Goal: Task Accomplishment & Management: Complete application form

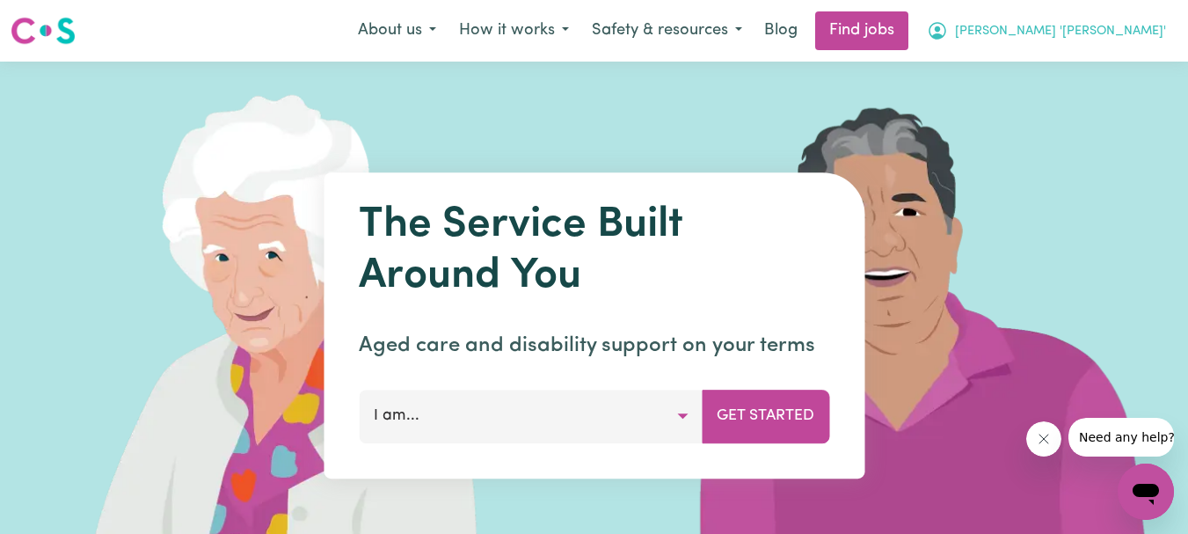
click at [1117, 29] on span "[PERSON_NAME] '[PERSON_NAME]'" at bounding box center [1060, 31] width 211 height 19
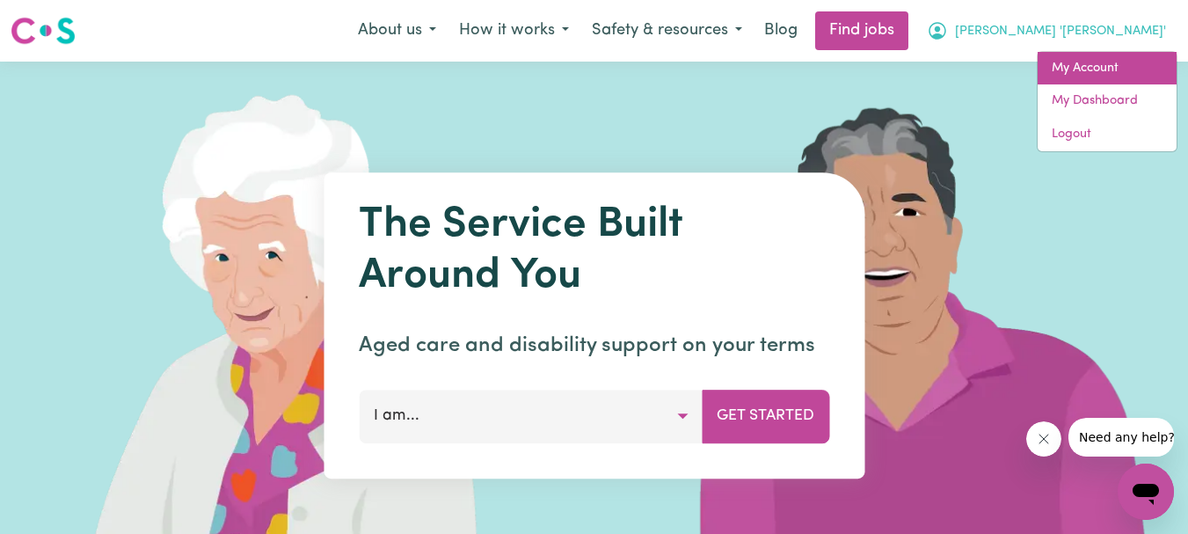
click at [1081, 65] on link "My Account" at bounding box center [1107, 68] width 139 height 33
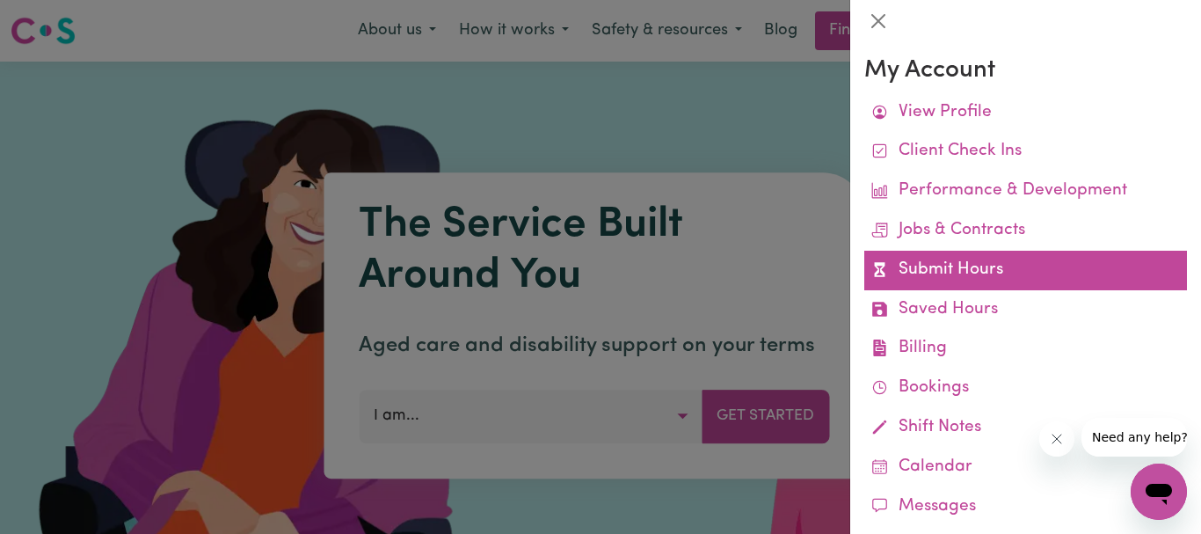
click at [922, 258] on link "Submit Hours" at bounding box center [1025, 271] width 323 height 40
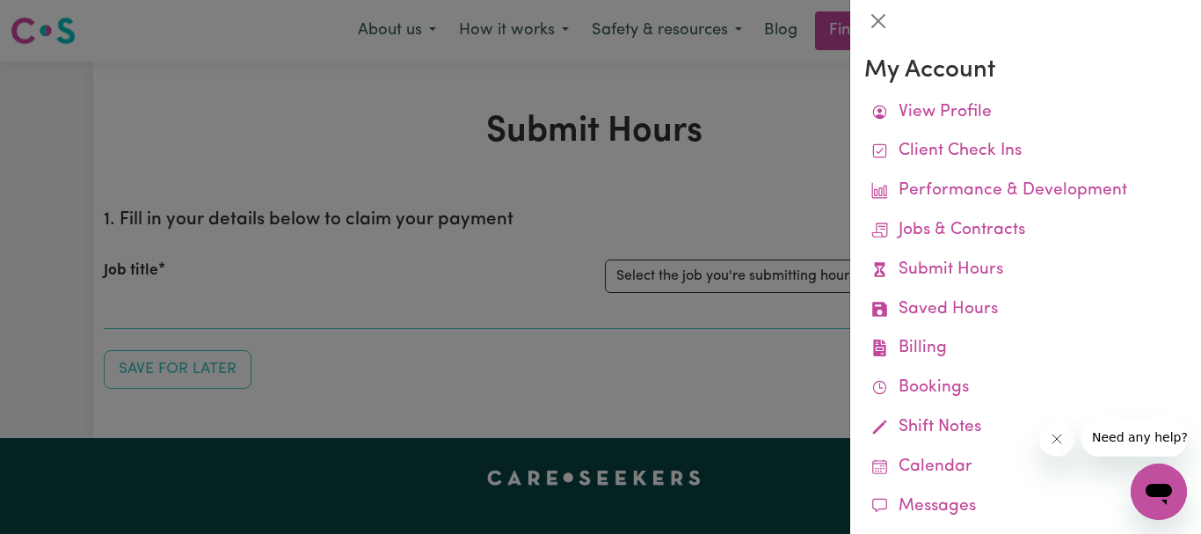
click at [759, 191] on div at bounding box center [600, 267] width 1201 height 534
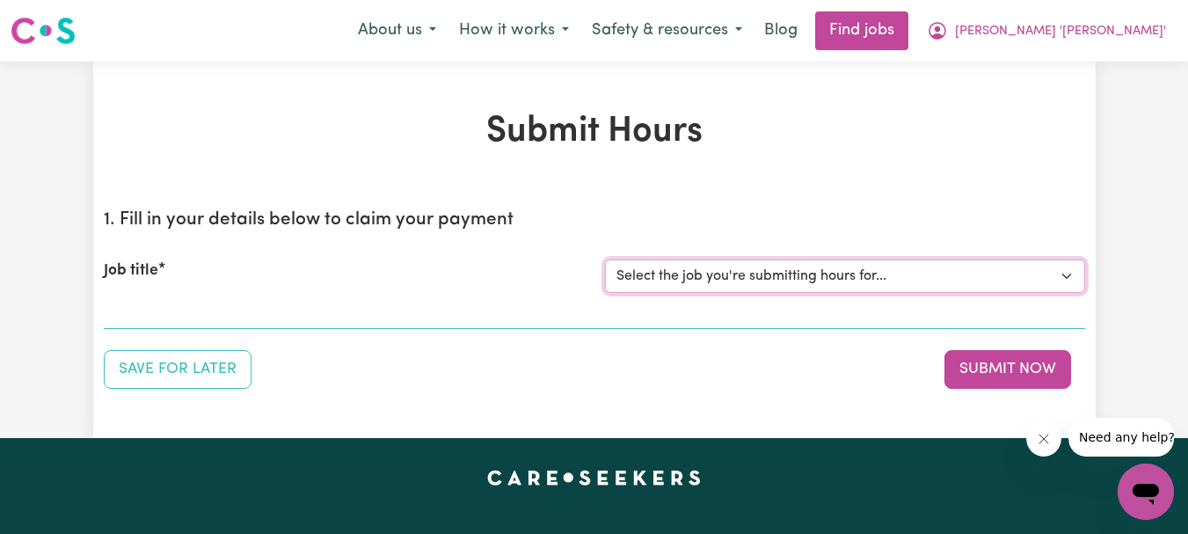
click at [1063, 275] on select "Select the job you're submitting hours for... [[PERSON_NAME]] Support Worker Re…" at bounding box center [845, 275] width 480 height 33
select select "9506"
click at [605, 259] on select "Select the job you're submitting hours for... [[PERSON_NAME]] Support Worker Re…" at bounding box center [845, 275] width 480 height 33
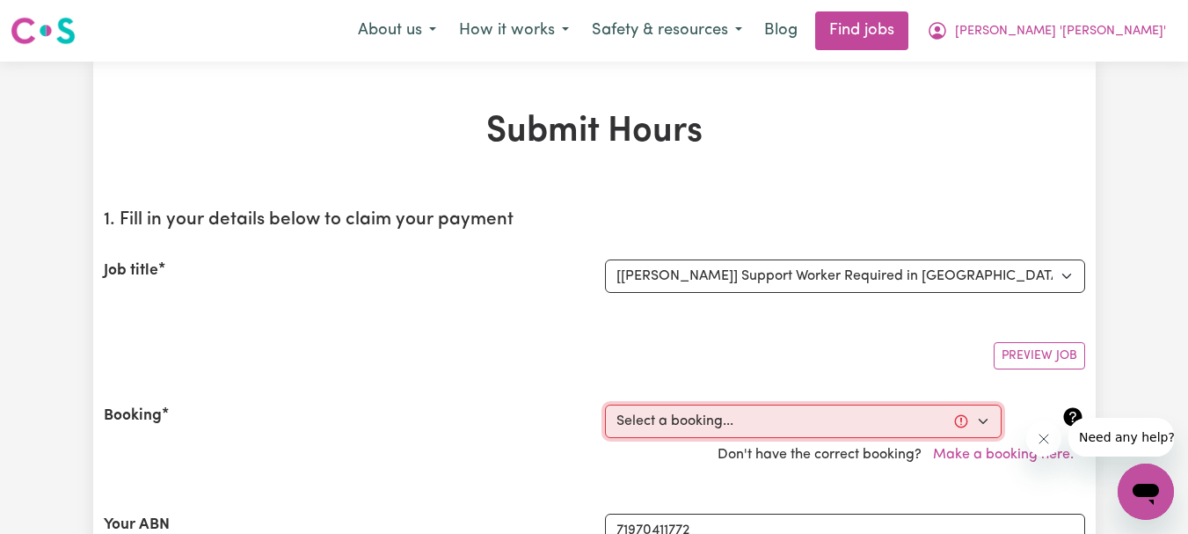
click at [986, 418] on select "Select a booking... [DATE] 10:30am to 12:30pm (RECURRING) [DATE] 10:30am to 12:…" at bounding box center [803, 420] width 397 height 33
select select "350940"
click at [605, 404] on select "Select a booking... [DATE] 10:30am to 12:30pm (RECURRING) [DATE] 10:30am to 12:…" at bounding box center [803, 420] width 397 height 33
type input "[DATE]"
type input "17"
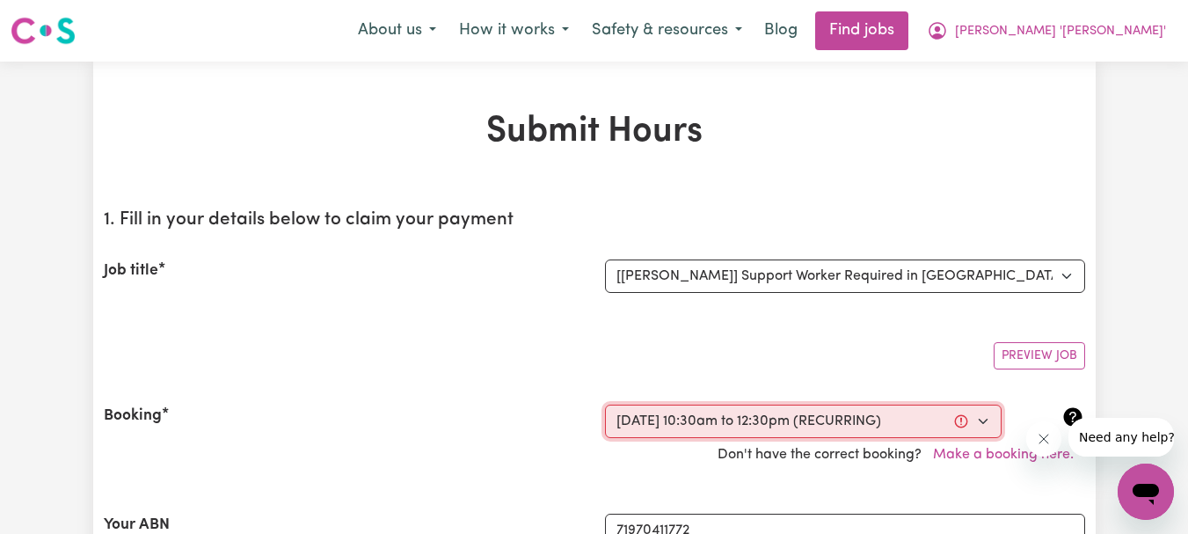
type input "9"
type input "2025"
type input "10:30"
type input "10"
type input "30"
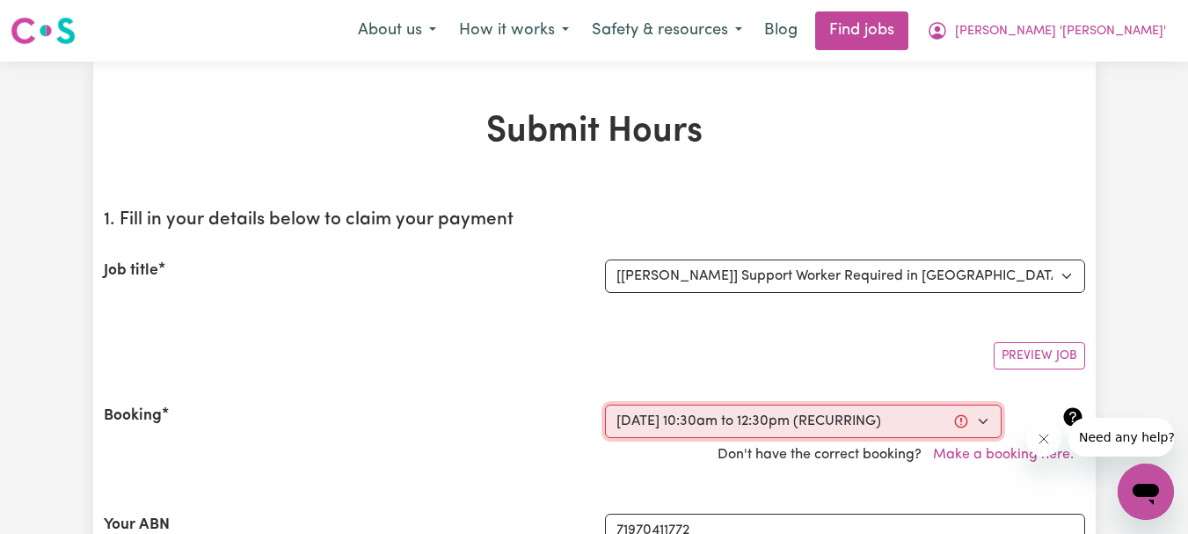
select select "am"
type input "12:30"
type input "12"
type input "30"
select select "pm"
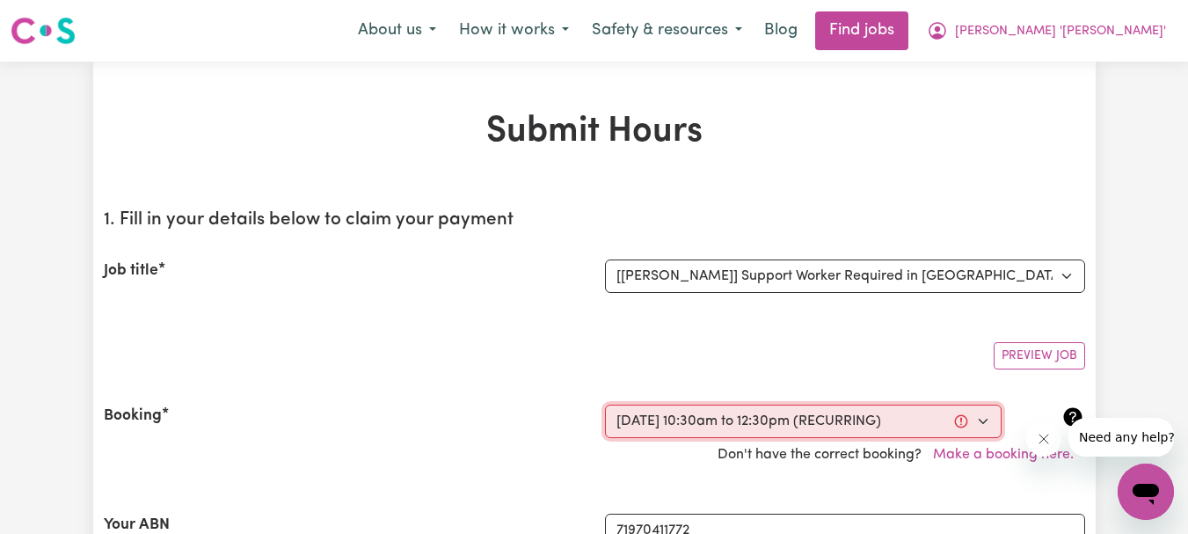
select select "54.8-Weekday"
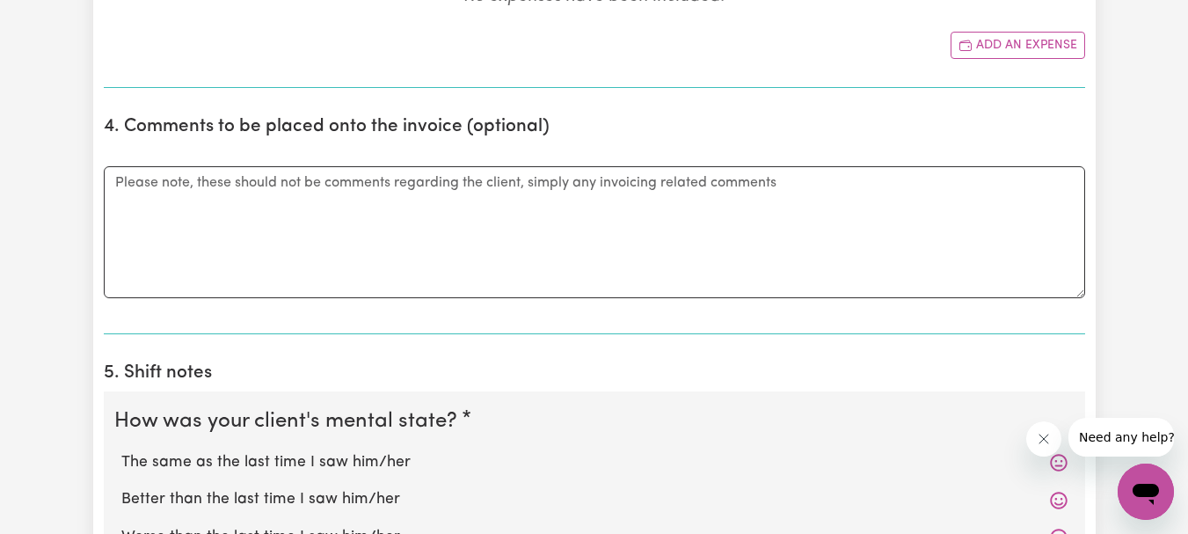
scroll to position [1102, 0]
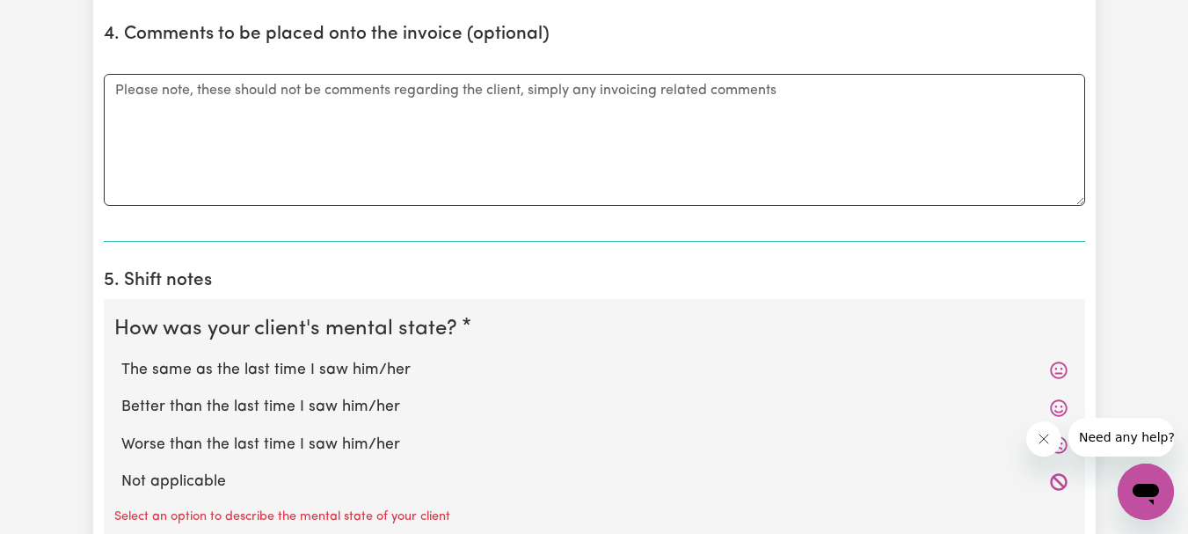
click at [328, 367] on label "The same as the last time I saw him/her" at bounding box center [594, 370] width 946 height 23
click at [121, 359] on input "The same as the last time I saw him/her" at bounding box center [120, 358] width 1 height 1
radio input "true"
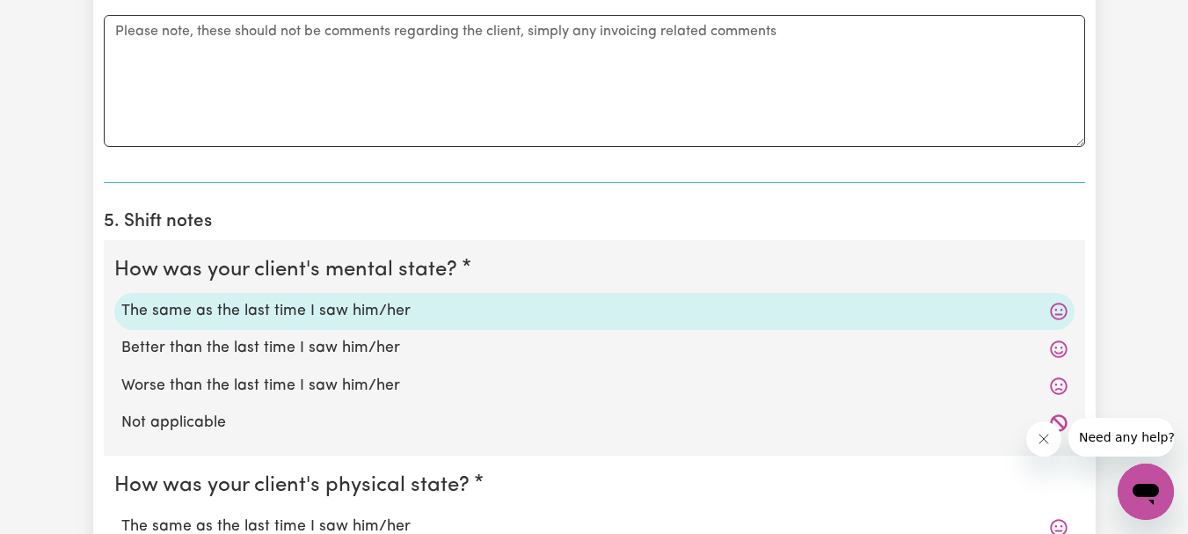
scroll to position [1278, 0]
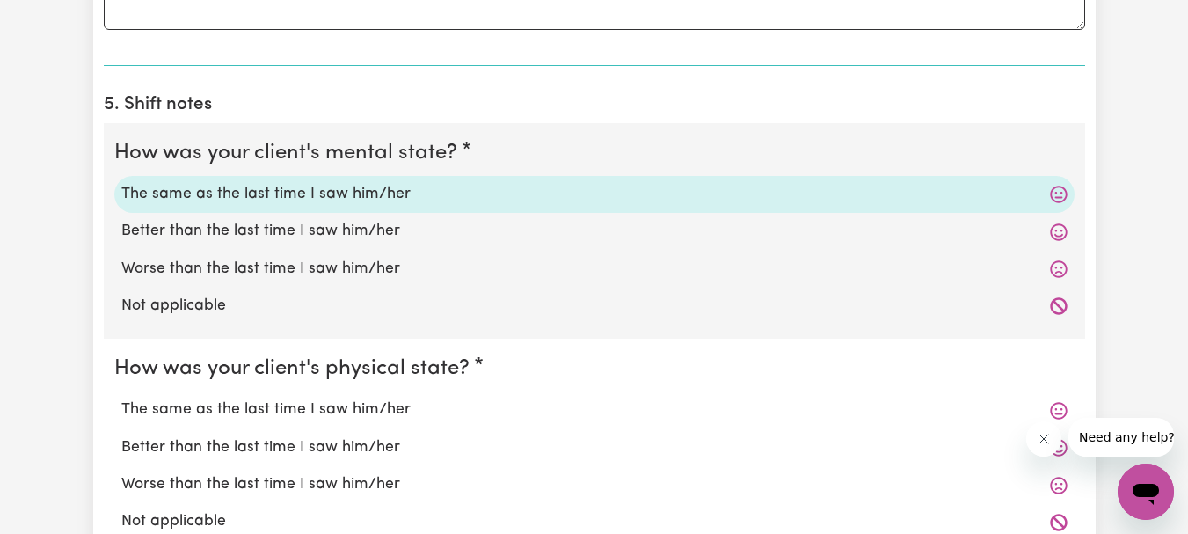
click at [339, 404] on label "The same as the last time I saw him/her" at bounding box center [594, 409] width 946 height 23
click at [121, 398] on input "The same as the last time I saw him/her" at bounding box center [120, 397] width 1 height 1
radio input "true"
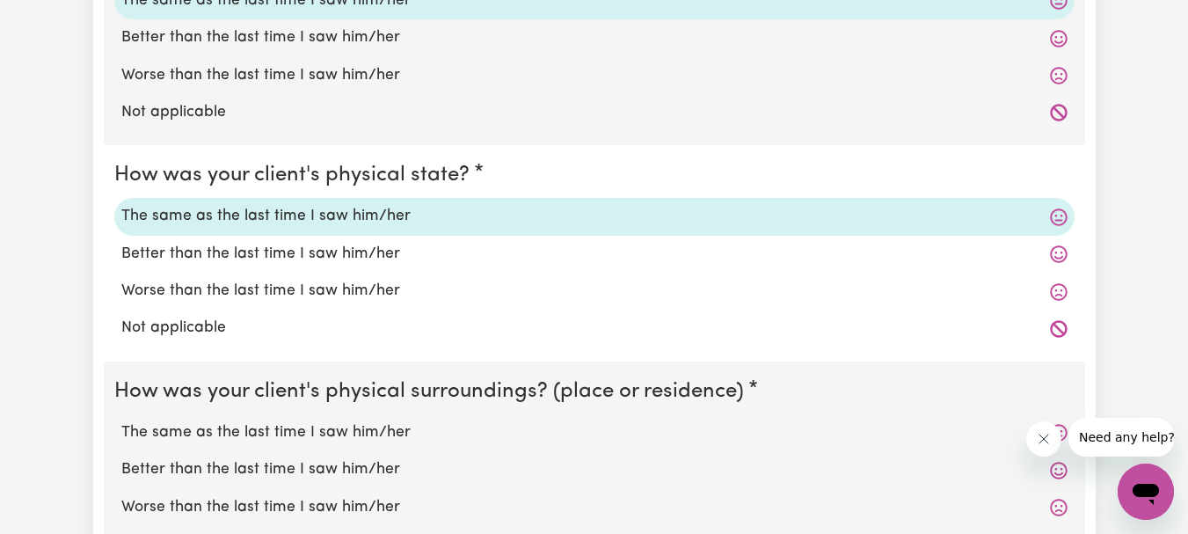
scroll to position [1629, 0]
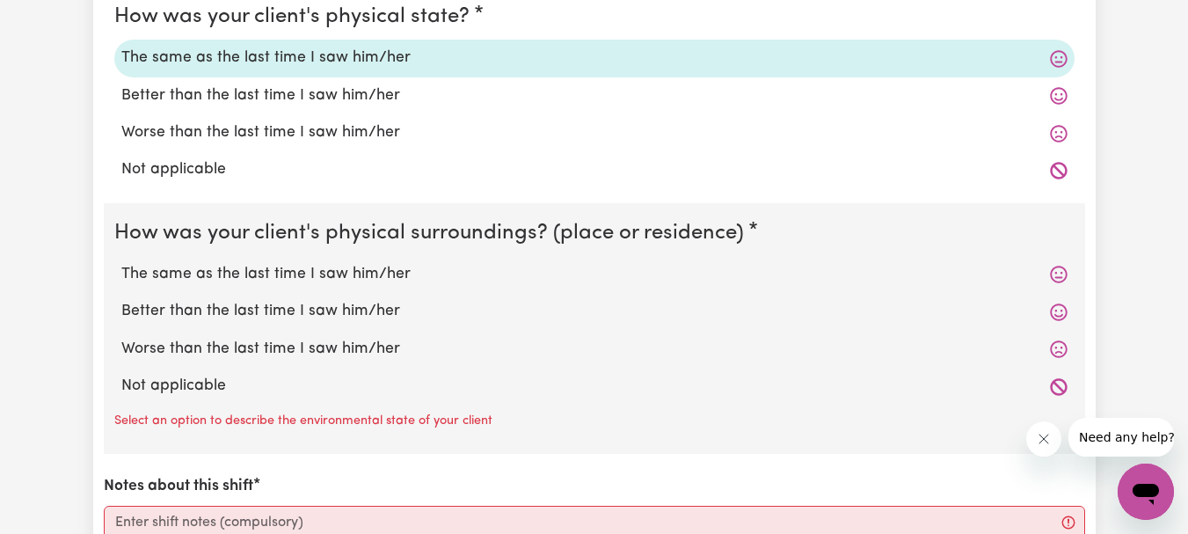
click at [337, 273] on label "The same as the last time I saw him/her" at bounding box center [594, 274] width 946 height 23
click at [121, 263] on input "The same as the last time I saw him/her" at bounding box center [120, 262] width 1 height 1
radio input "true"
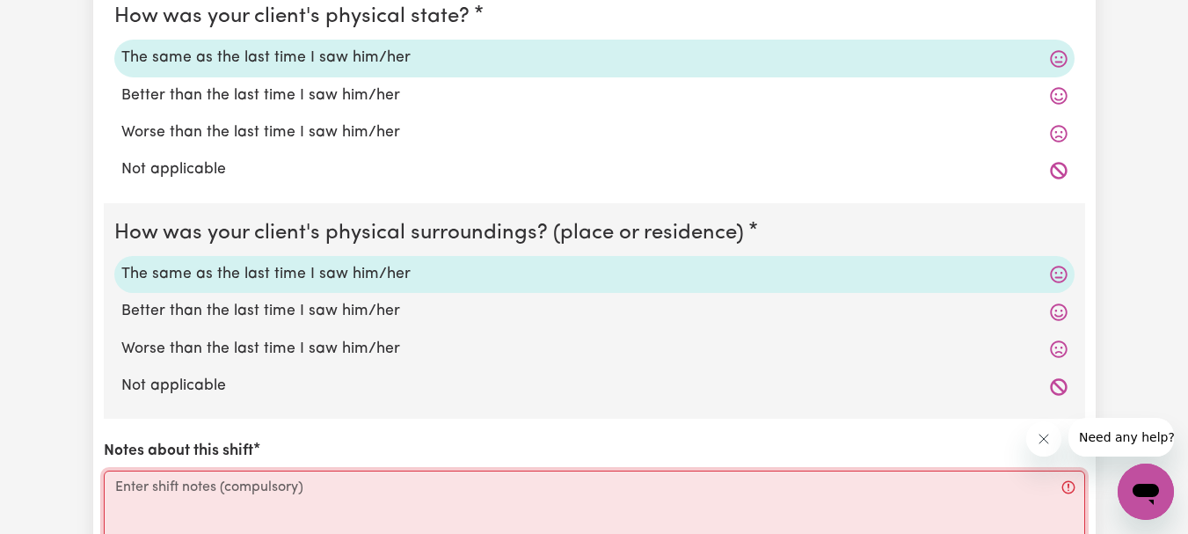
click at [243, 501] on textarea "Notes about this shift" at bounding box center [594, 536] width 981 height 132
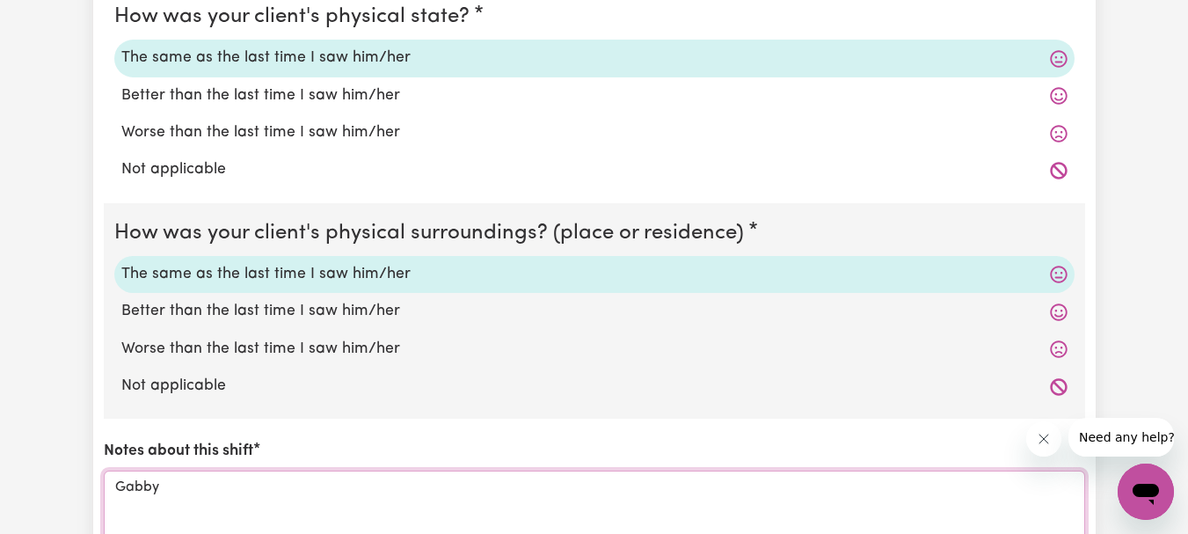
click at [184, 491] on textarea "Gabby" at bounding box center [594, 536] width 981 height 132
type textarea "G"
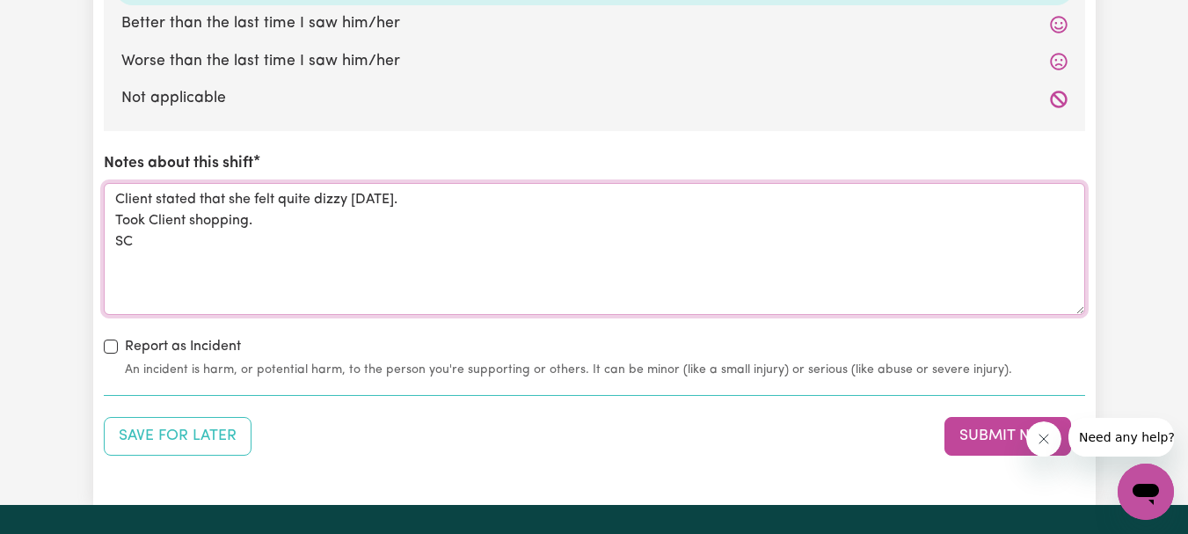
scroll to position [2007, 0]
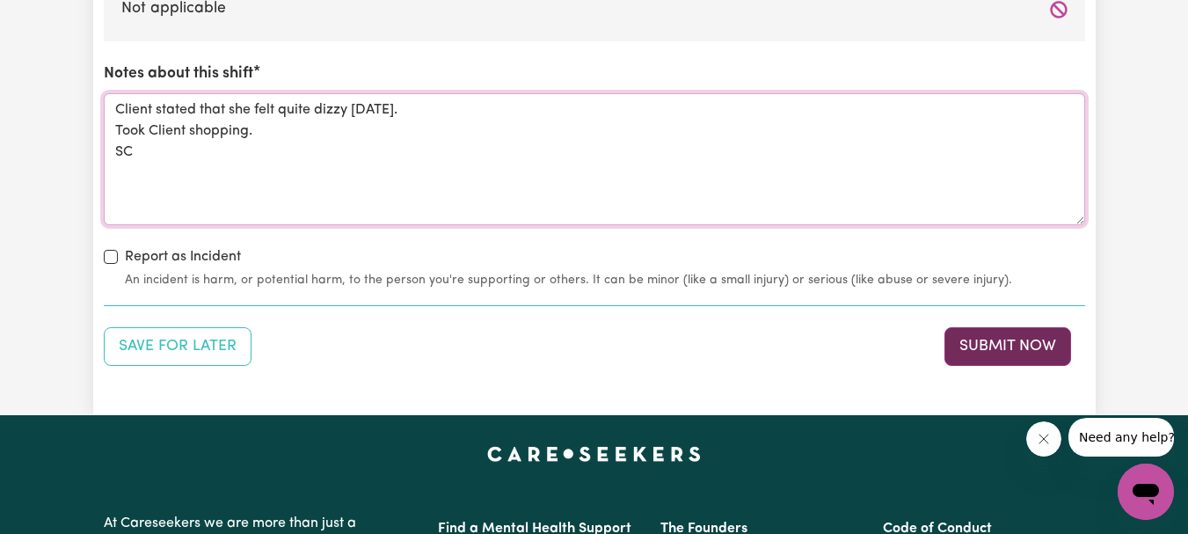
type textarea "Client stated that she felt quite dizzy [DATE]. Took Client shopping. SC"
click at [1002, 340] on button "Submit Now" at bounding box center [1007, 346] width 127 height 39
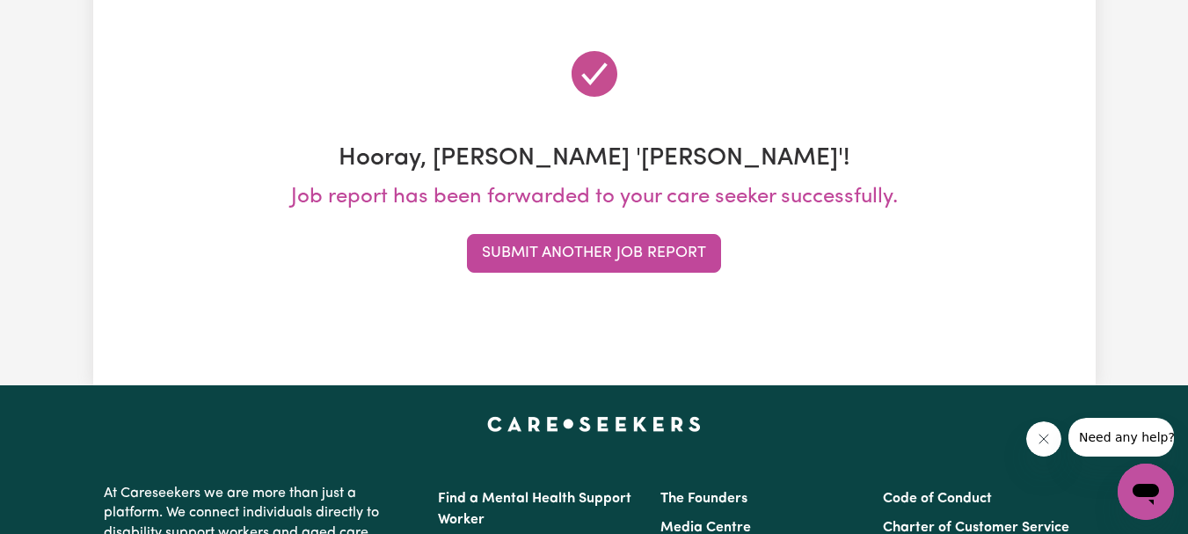
scroll to position [0, 0]
